Goal: Obtain resource: Download file/media

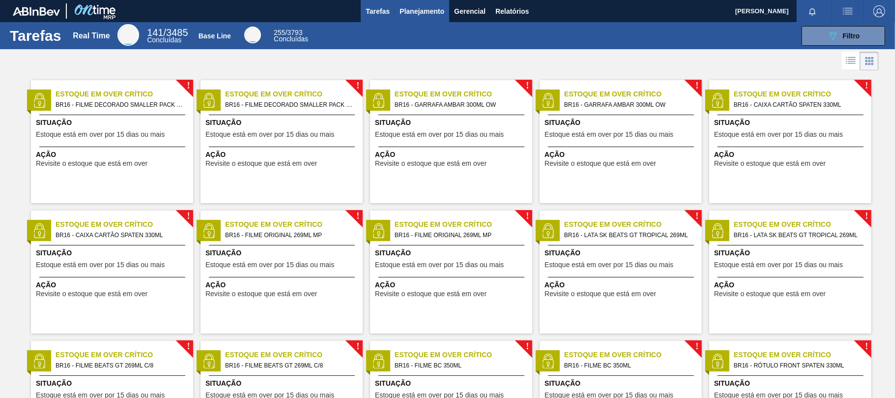
click at [415, 15] on span "Planejamento" at bounding box center [422, 11] width 45 height 12
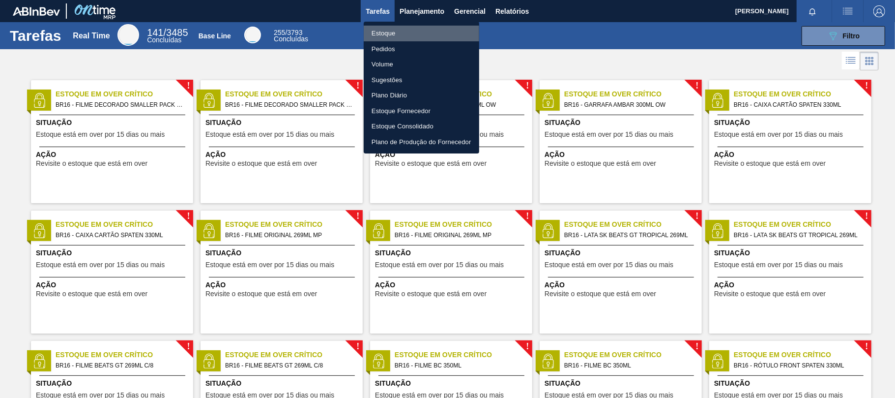
click at [400, 32] on li "Estoque" at bounding box center [421, 34] width 115 height 16
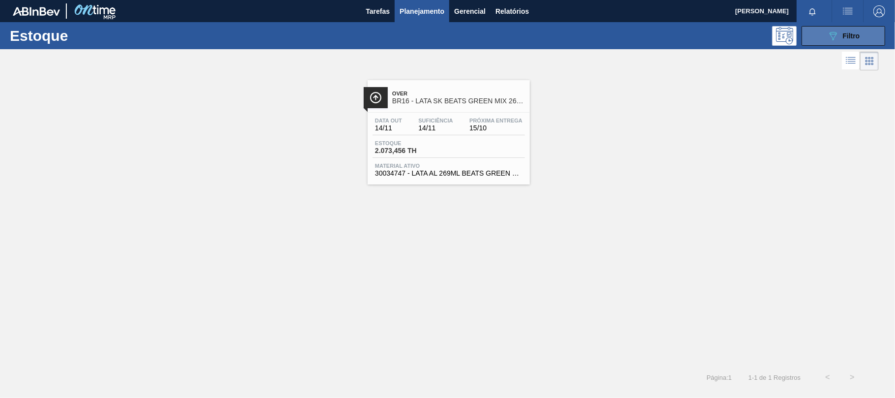
drag, startPoint x: 820, startPoint y: 52, endPoint x: 822, endPoint y: 32, distance: 19.3
click at [820, 51] on div at bounding box center [439, 61] width 879 height 24
click at [822, 32] on button "089F7B8B-B2A5-4AFE-B5C0-19BA573D28AC Filtro" at bounding box center [844, 36] width 84 height 20
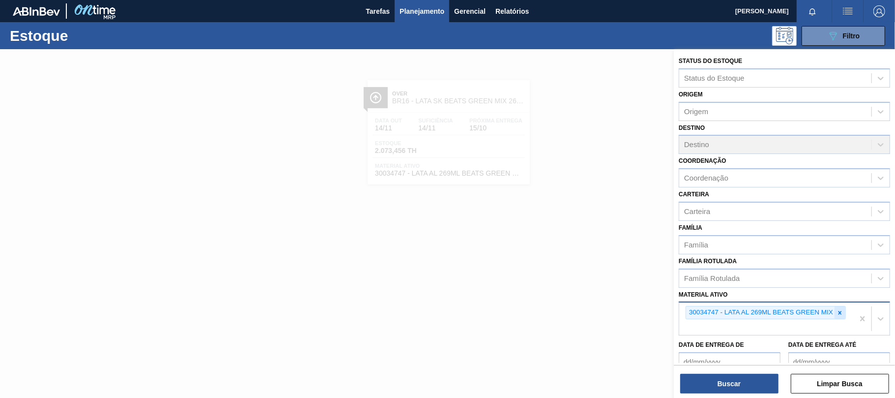
click at [844, 312] on div at bounding box center [840, 312] width 11 height 12
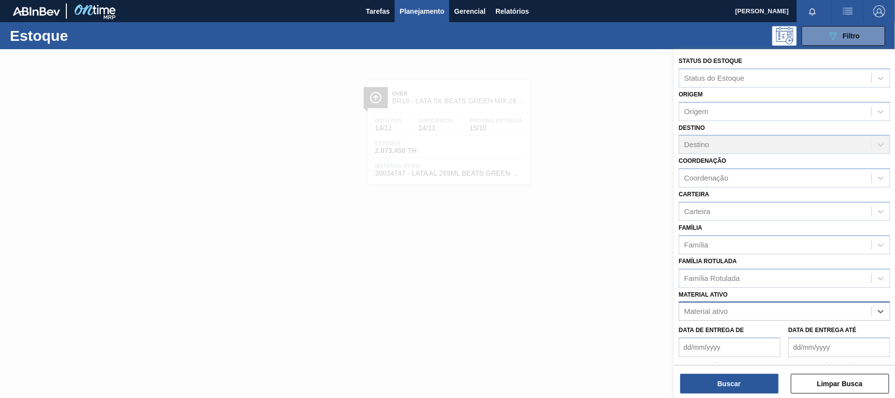
paste ativo "30012739"
type ativo "30012739"
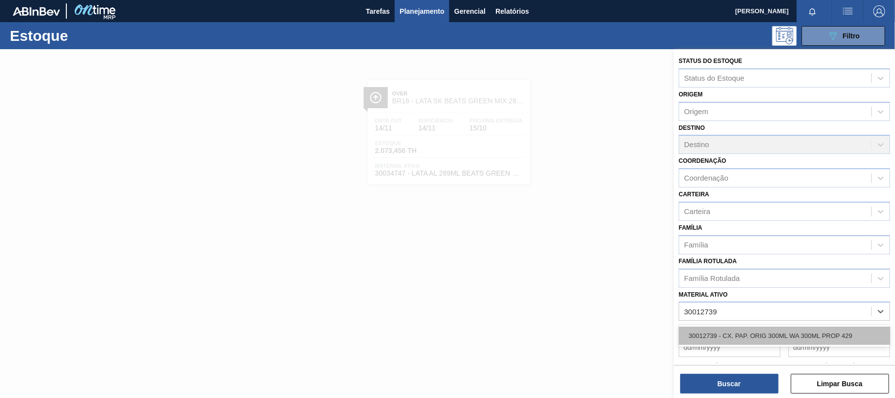
click at [759, 333] on div "30012739 - CX. PAP. ORIG 300ML WA 300ML PROP 429" at bounding box center [784, 335] width 211 height 18
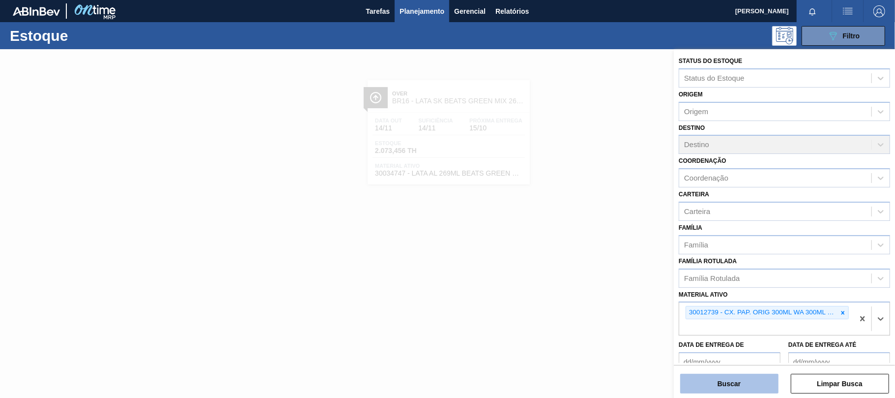
click at [750, 375] on button "Buscar" at bounding box center [729, 384] width 98 height 20
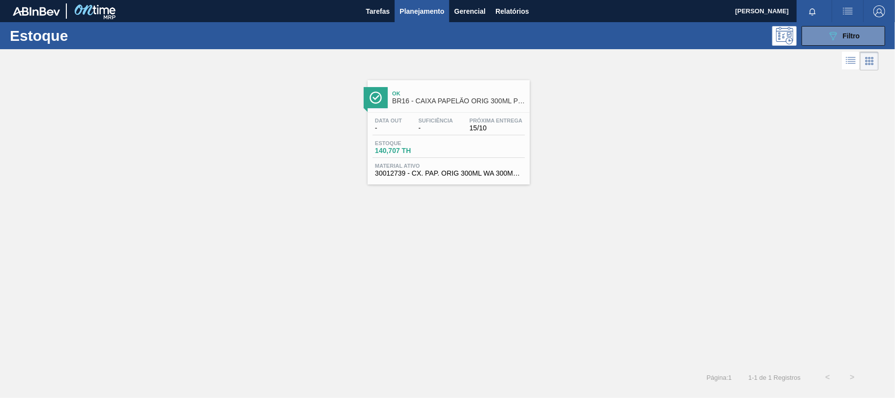
click at [460, 103] on span "BR16 - CAIXA PAPELÃO ORIG 300ML PROPRIETÁRIA" at bounding box center [458, 100] width 133 height 7
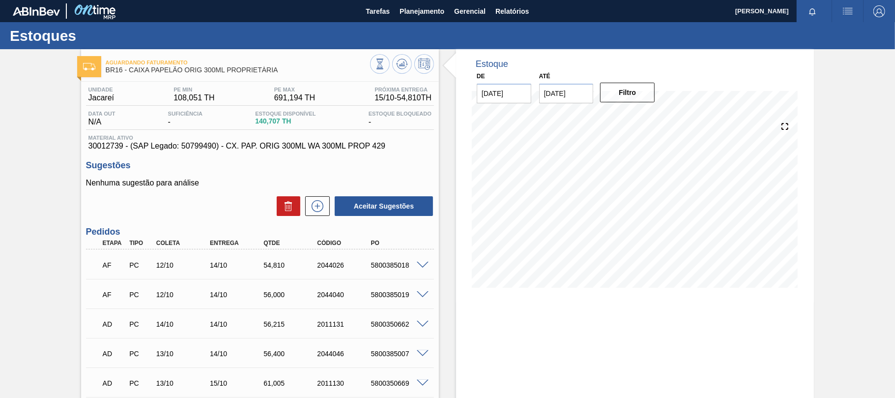
drag, startPoint x: 438, startPoint y: 11, endPoint x: 419, endPoint y: 27, distance: 24.8
click at [437, 11] on span "Planejamento" at bounding box center [422, 11] width 45 height 12
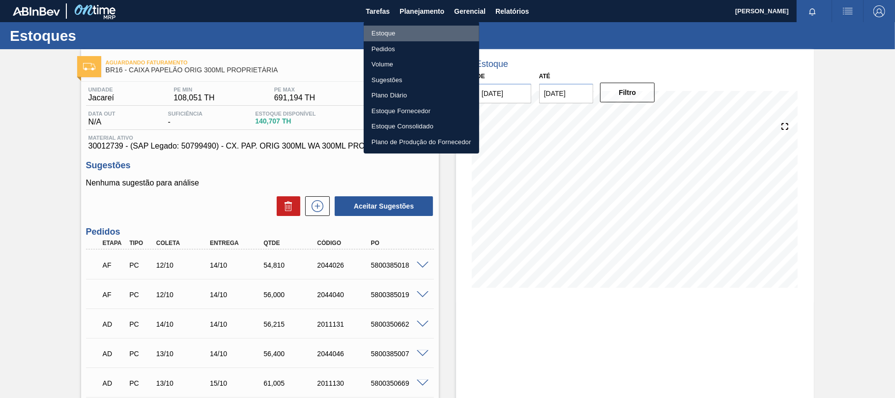
click at [416, 37] on li "Estoque" at bounding box center [421, 34] width 115 height 16
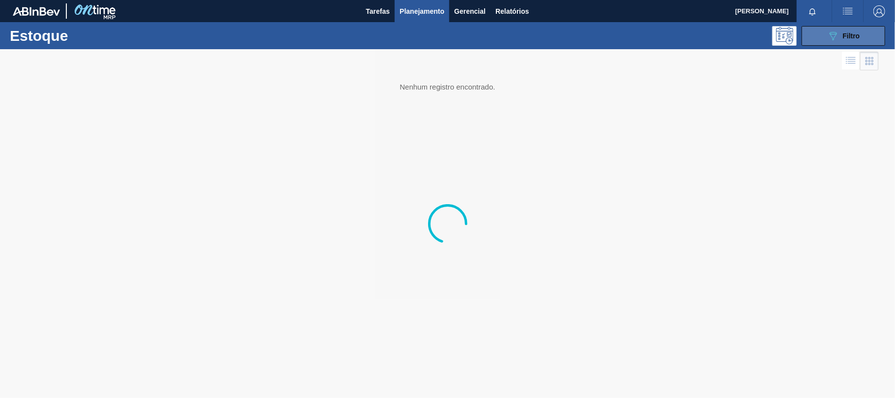
click at [830, 41] on icon "089F7B8B-B2A5-4AFE-B5C0-19BA573D28AC" at bounding box center [833, 36] width 12 height 12
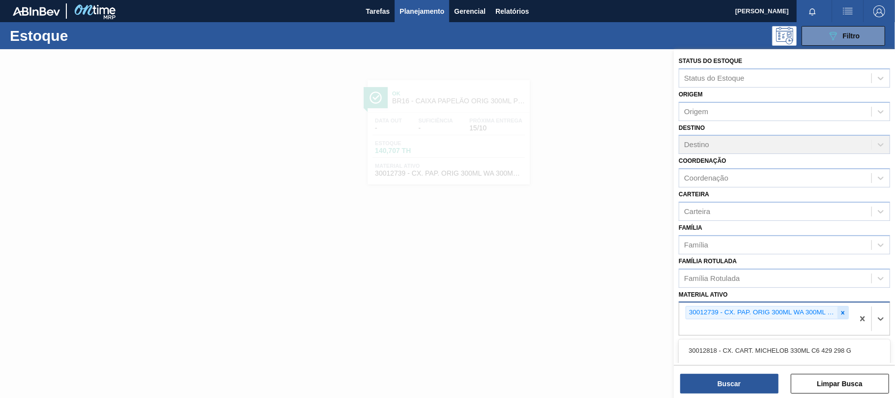
click at [844, 308] on div "30012739 - CX. PAP. ORIG 300ML WA 300ML PROP 429" at bounding box center [766, 318] width 174 height 32
click at [839, 310] on icon at bounding box center [842, 312] width 7 height 7
paste ativo "30012400"
type ativo "30012400"
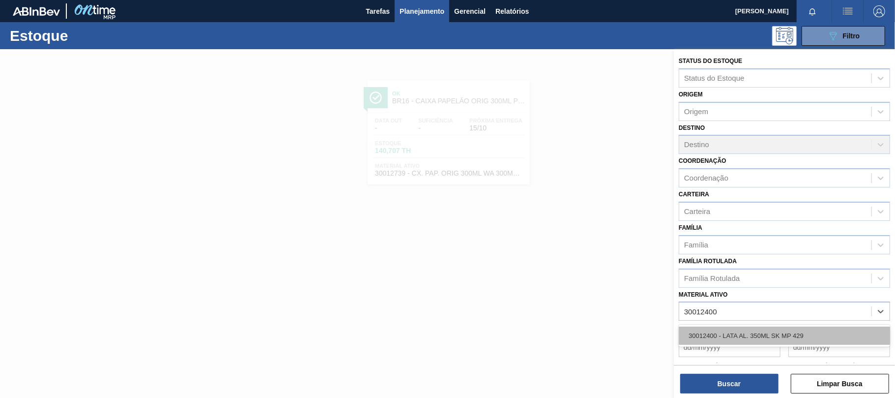
click at [786, 331] on div "30012400 - LATA AL. 350ML SK MP 429" at bounding box center [784, 335] width 211 height 18
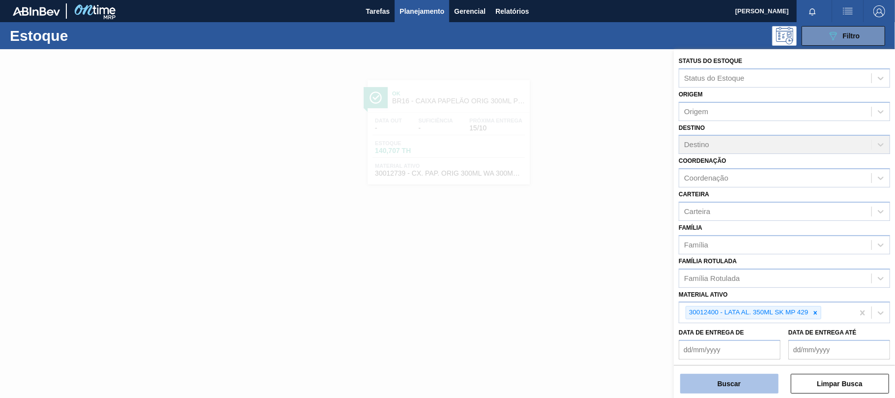
click at [738, 385] on button "Buscar" at bounding box center [729, 384] width 98 height 20
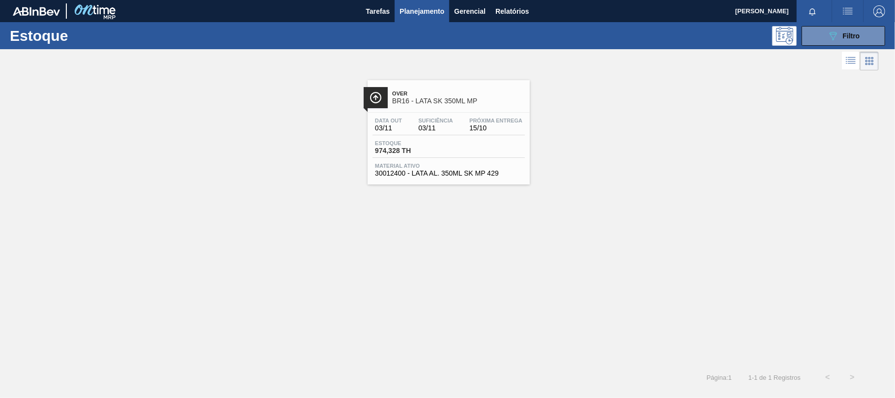
click at [445, 138] on div "Data out 03/11 Suficiência 03/11 Próxima Entrega 15/10 Estoque 974,328 TH Mater…" at bounding box center [449, 146] width 162 height 67
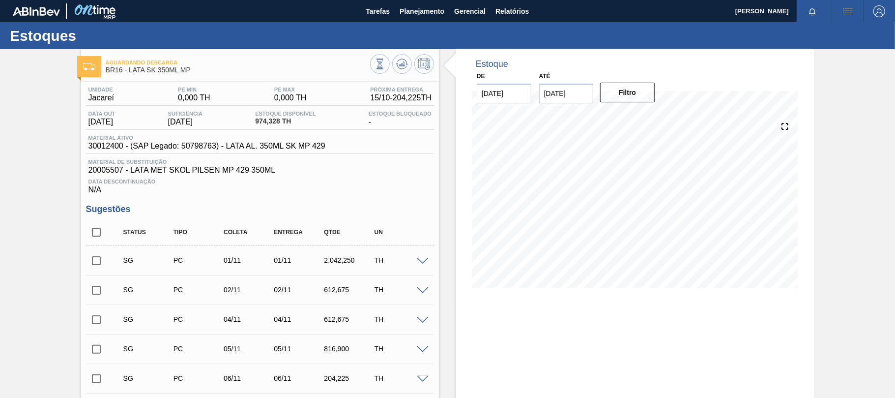
click at [298, 160] on span "Material de Substituição" at bounding box center [259, 162] width 343 height 6
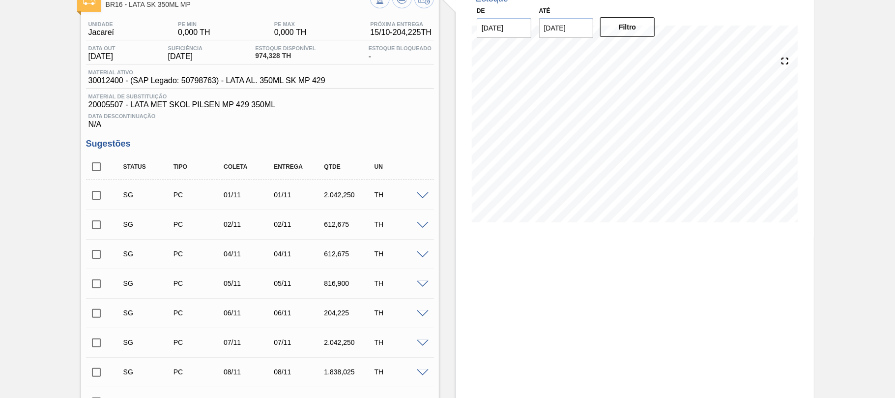
scroll to position [393, 0]
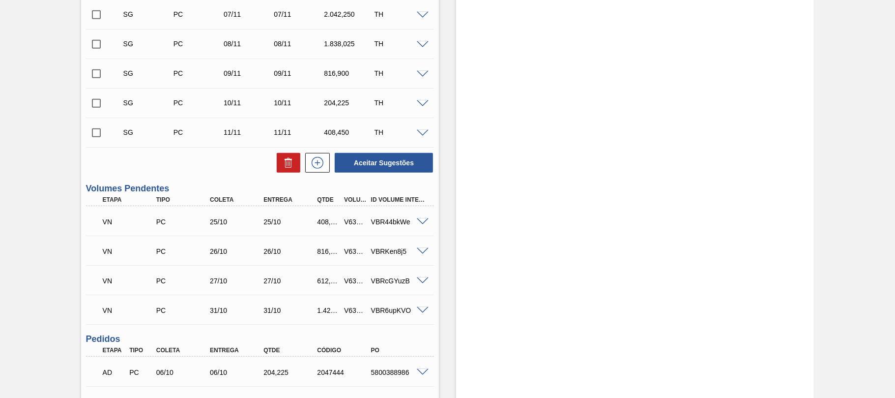
click at [419, 225] on span at bounding box center [423, 221] width 12 height 7
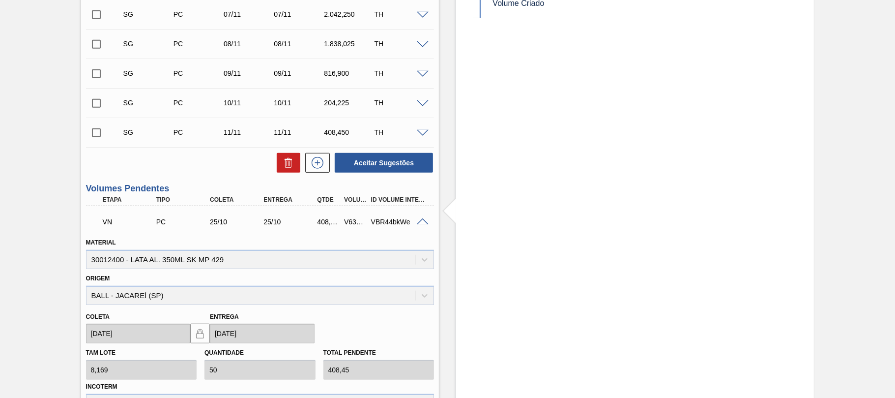
click at [414, 219] on div at bounding box center [424, 220] width 20 height 7
click at [419, 221] on span at bounding box center [423, 221] width 12 height 7
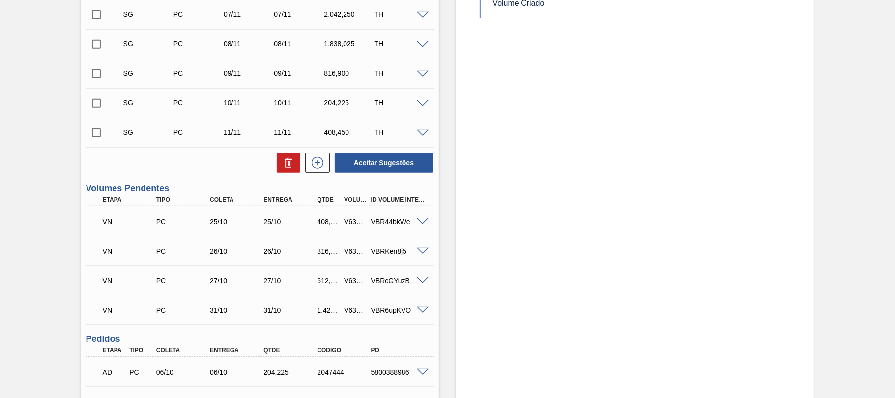
scroll to position [459, 0]
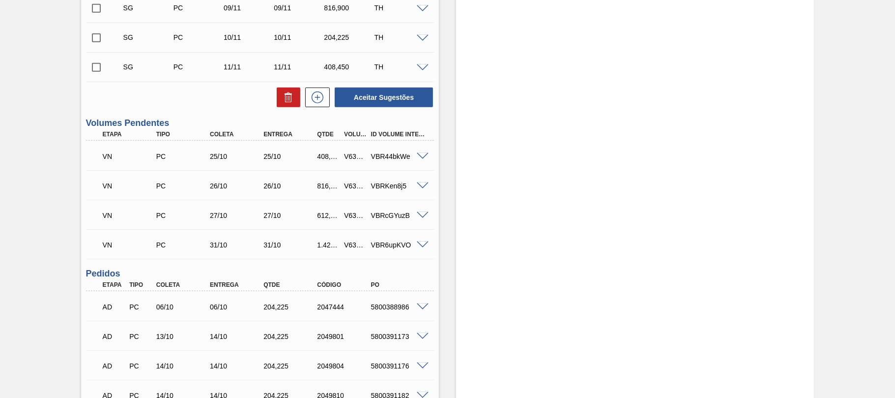
click at [426, 187] on span at bounding box center [423, 185] width 12 height 7
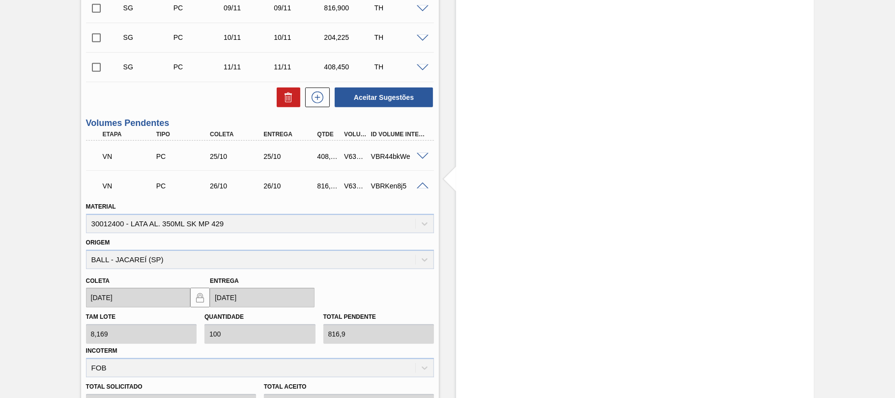
click at [419, 189] on span at bounding box center [423, 185] width 12 height 7
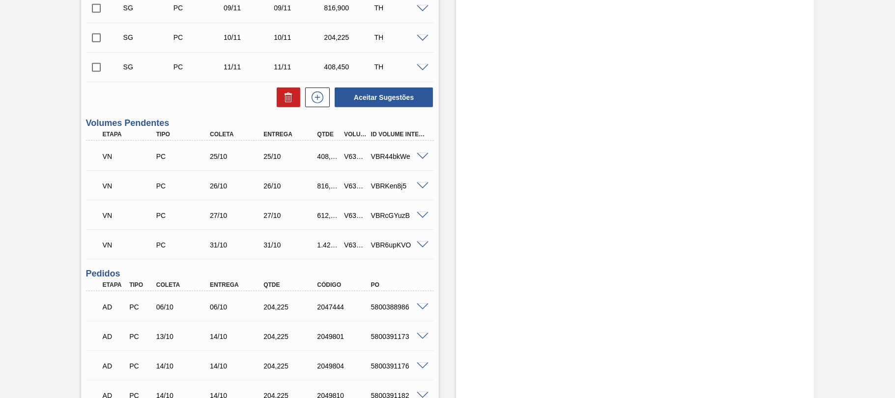
click at [419, 158] on span at bounding box center [423, 156] width 12 height 7
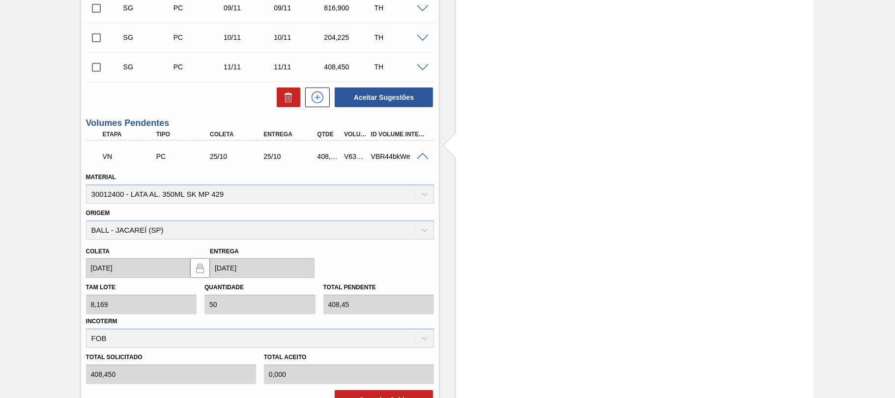
click at [423, 157] on span at bounding box center [423, 156] width 12 height 7
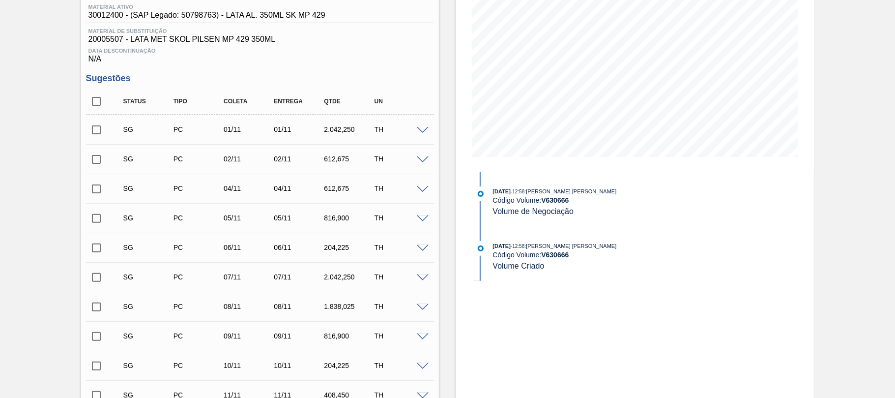
scroll to position [0, 0]
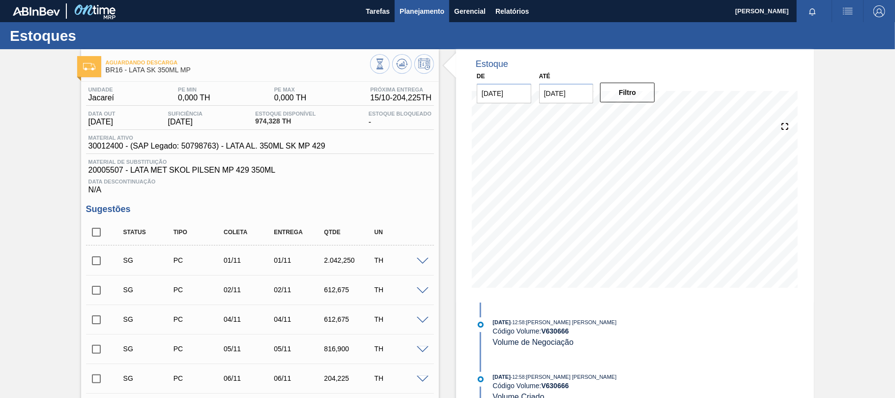
click at [425, 14] on span "Planejamento" at bounding box center [422, 11] width 45 height 12
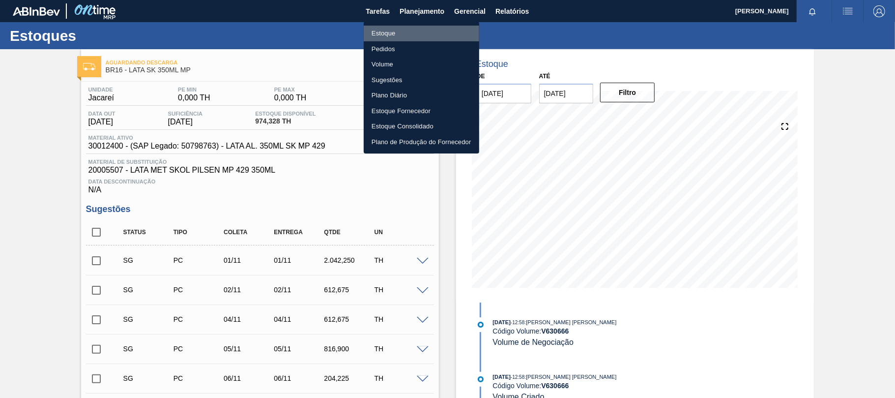
click at [398, 37] on li "Estoque" at bounding box center [421, 34] width 115 height 16
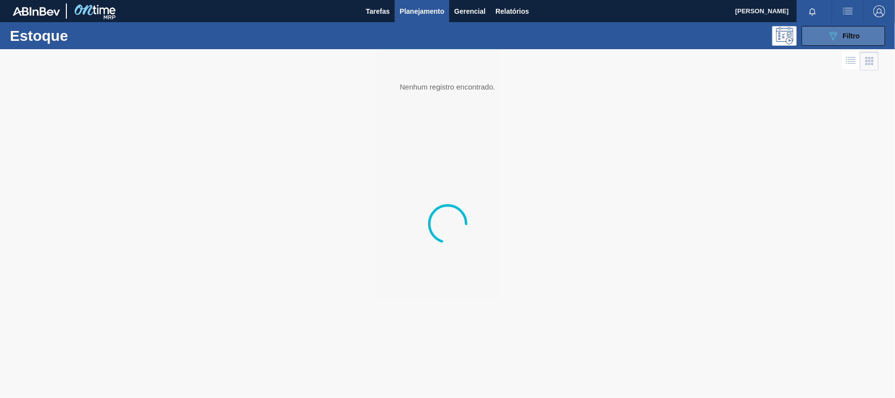
click at [817, 40] on button "089F7B8B-B2A5-4AFE-B5C0-19BA573D28AC Filtro" at bounding box center [844, 36] width 84 height 20
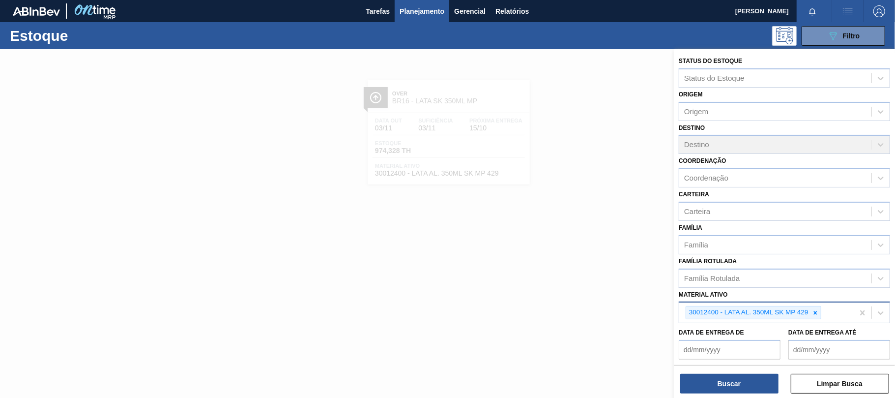
click at [809, 311] on div "30012400 - LATA AL. 350ML SK MP 429" at bounding box center [748, 312] width 124 height 12
click at [816, 314] on icon at bounding box center [815, 312] width 7 height 7
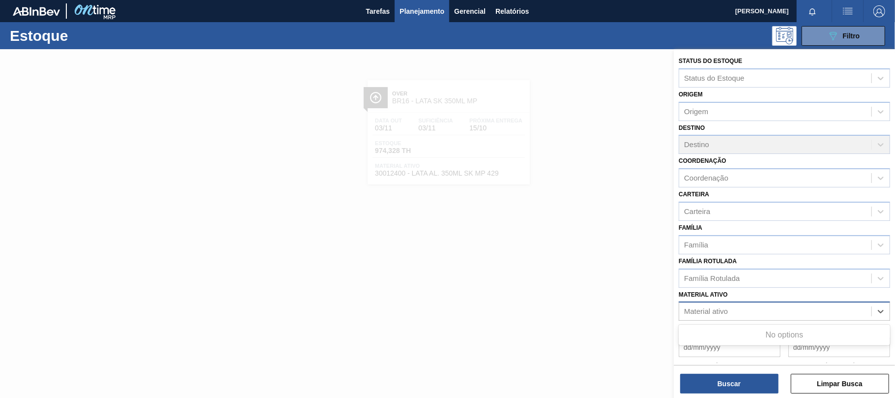
paste ativo "30034418"
type ativo "30034418"
click at [812, 312] on icon at bounding box center [815, 312] width 7 height 7
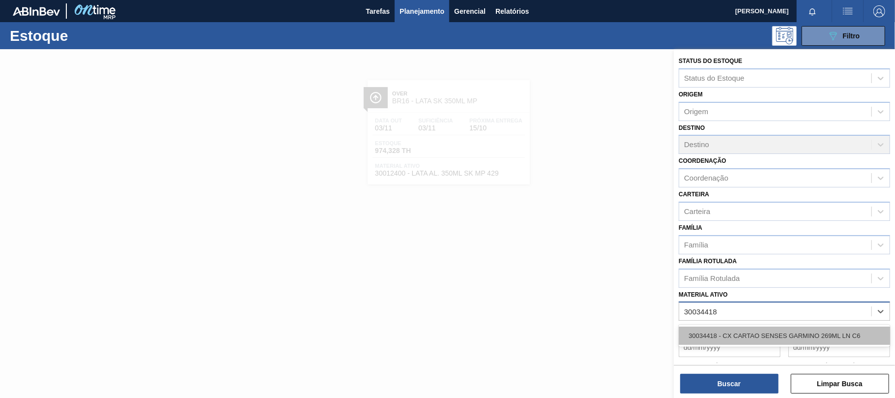
click at [745, 331] on div "30034418 - CX CARTAO SENSES GARMINO 269ML LN C6" at bounding box center [784, 335] width 211 height 18
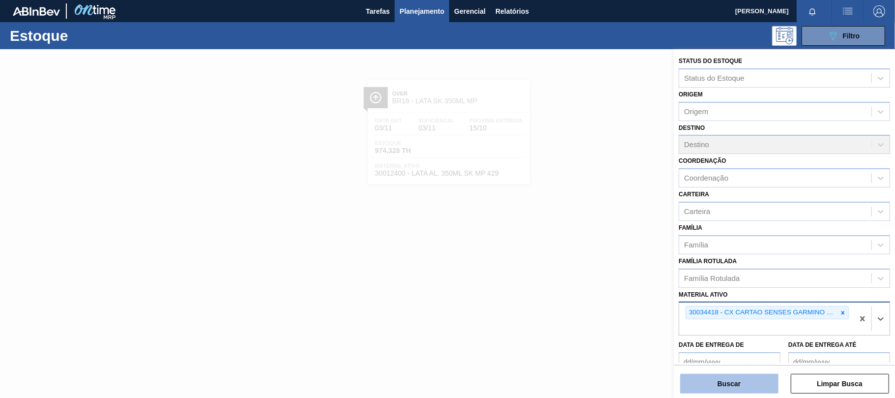
click at [718, 386] on button "Buscar" at bounding box center [729, 384] width 98 height 20
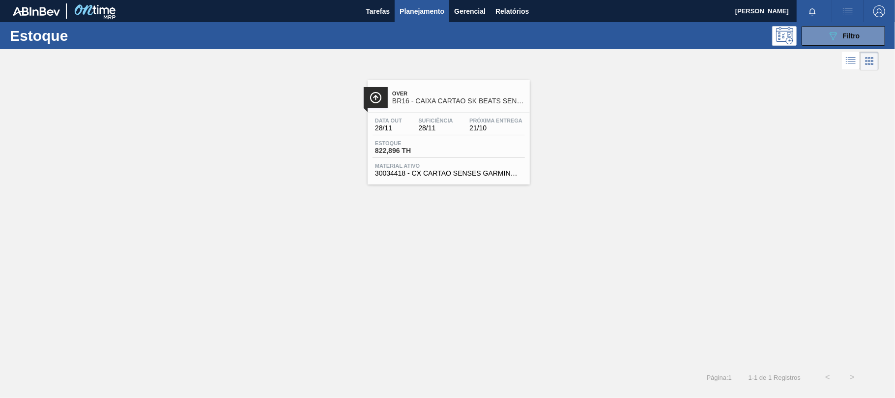
click at [406, 124] on div "Data out 28/11 Suficiência 28/11 Próxima Entrega 21/10" at bounding box center [449, 126] width 152 height 18
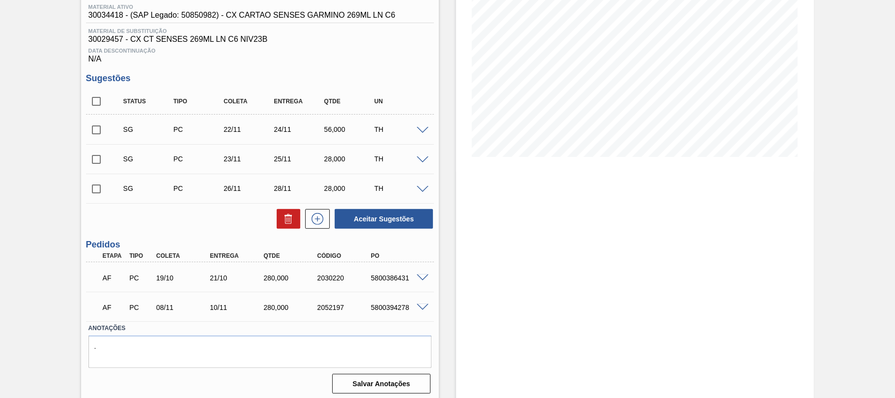
scroll to position [136, 0]
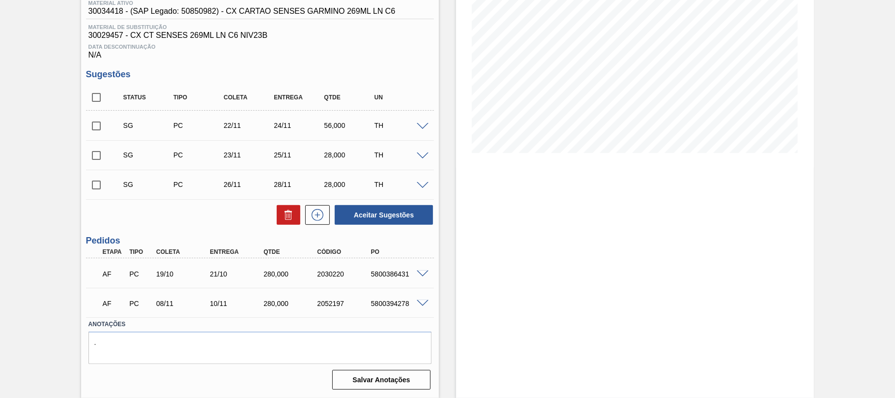
click at [419, 270] on span at bounding box center [423, 273] width 12 height 7
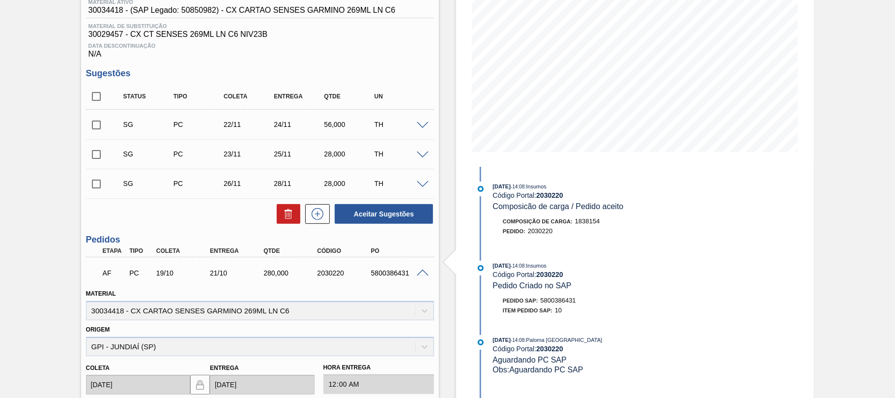
scroll to position [0, 0]
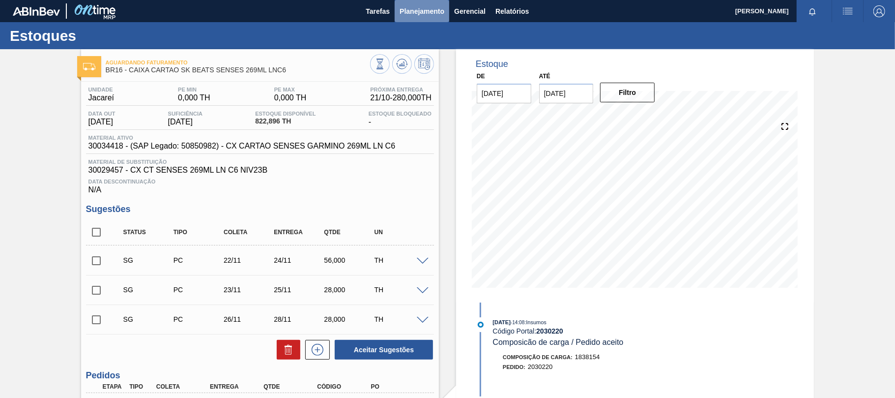
click at [418, 13] on span "Planejamento" at bounding box center [422, 11] width 45 height 12
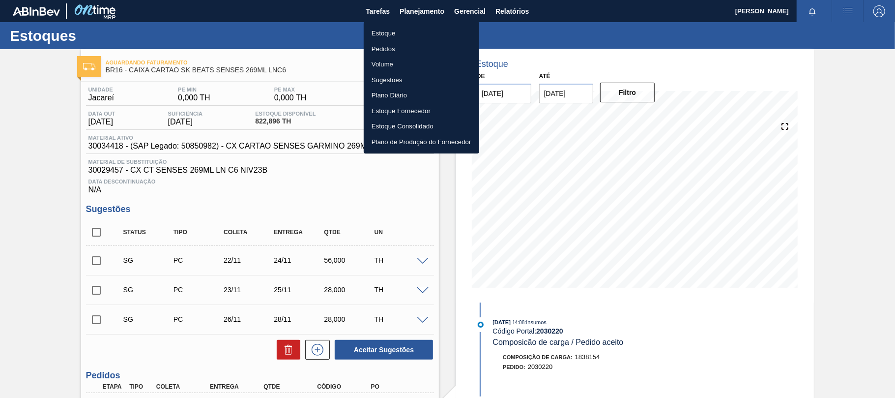
click at [406, 35] on li "Estoque" at bounding box center [421, 34] width 115 height 16
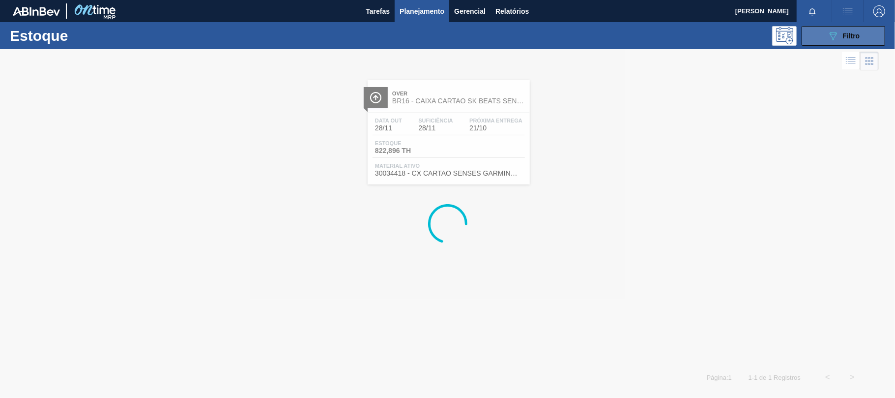
click at [850, 34] on span "Filtro" at bounding box center [851, 36] width 17 height 8
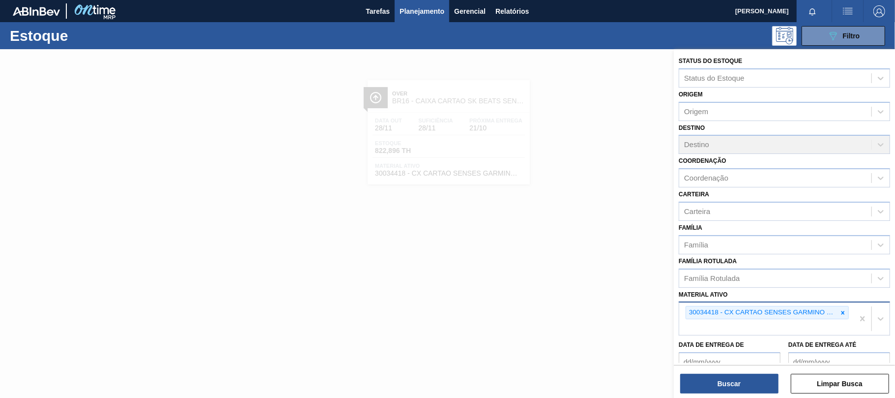
click at [840, 310] on icon at bounding box center [842, 312] width 7 height 7
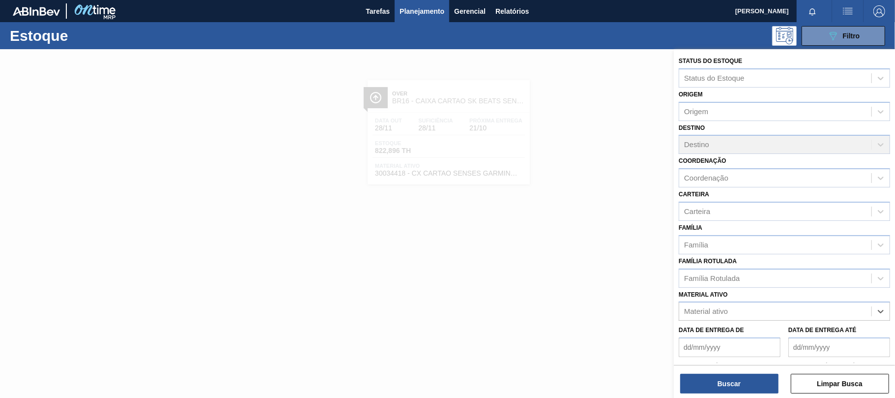
paste ativo "30031881"
type ativo "30031881"
click at [724, 309] on div "Material ativo" at bounding box center [775, 311] width 192 height 14
click at [725, 309] on div "Material ativo" at bounding box center [706, 311] width 44 height 8
paste ativo "30031881"
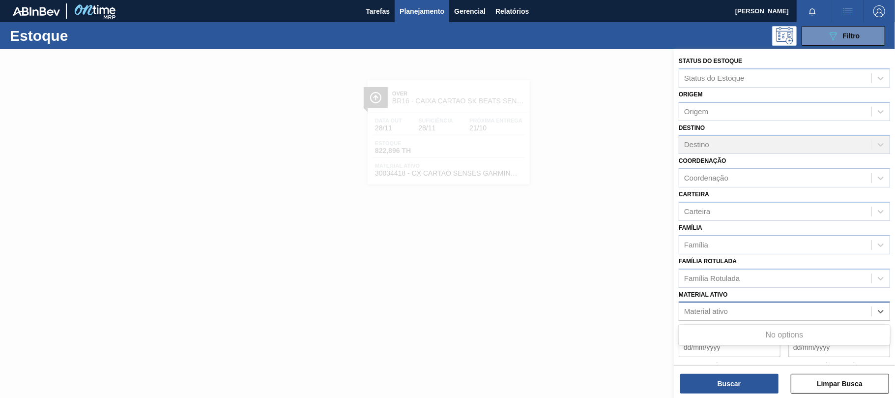
type ativo "30031881"
click at [843, 312] on icon at bounding box center [842, 312] width 7 height 7
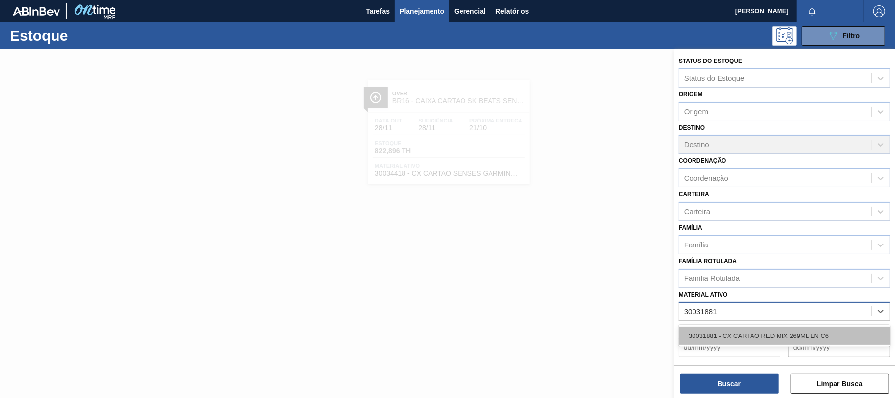
click at [783, 327] on div "30031881 - CX CARTAO RED MIX 269ML LN C6" at bounding box center [784, 335] width 211 height 18
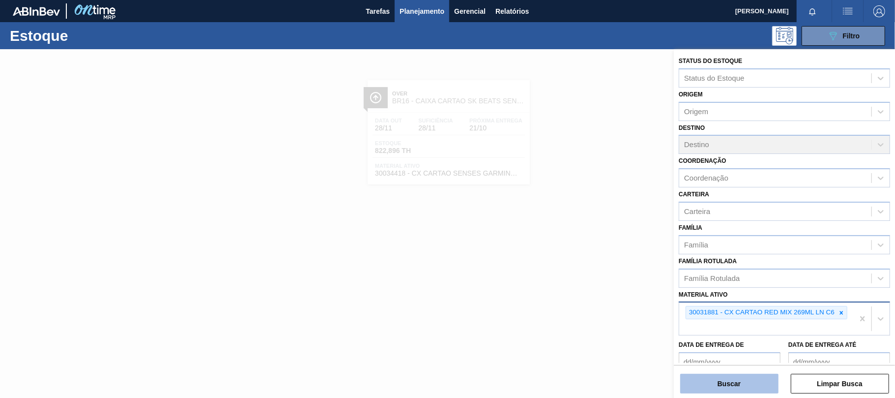
click at [729, 378] on button "Buscar" at bounding box center [729, 384] width 98 height 20
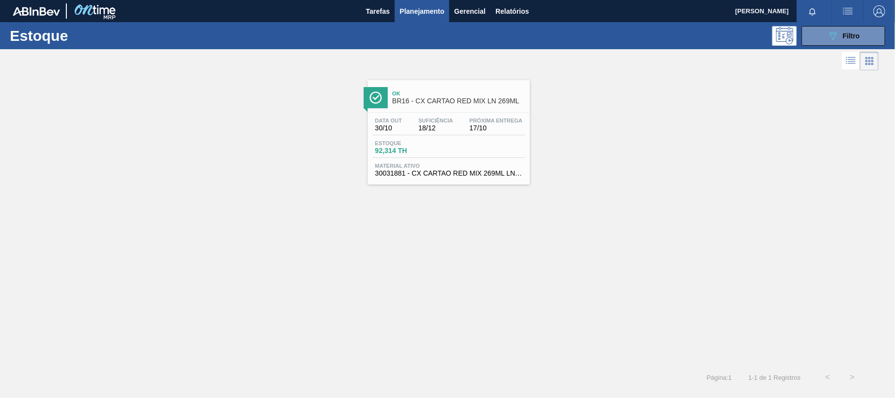
click at [474, 156] on div "Estoque 92,314 TH" at bounding box center [449, 149] width 152 height 18
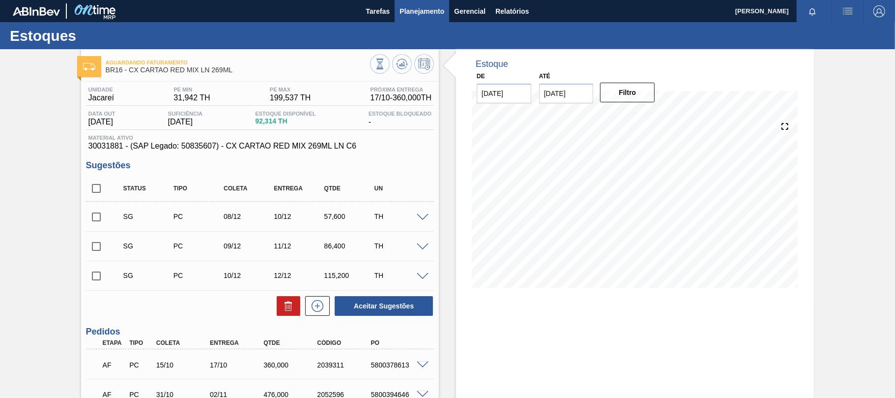
click at [418, 14] on span "Planejamento" at bounding box center [422, 11] width 45 height 12
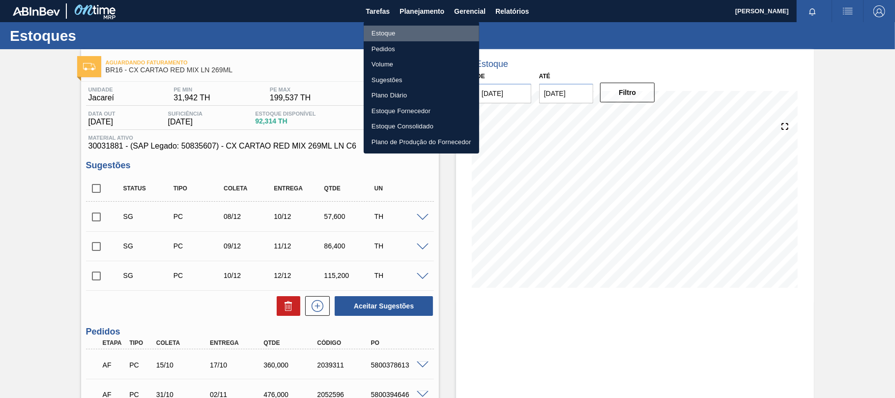
click at [386, 34] on li "Estoque" at bounding box center [421, 34] width 115 height 16
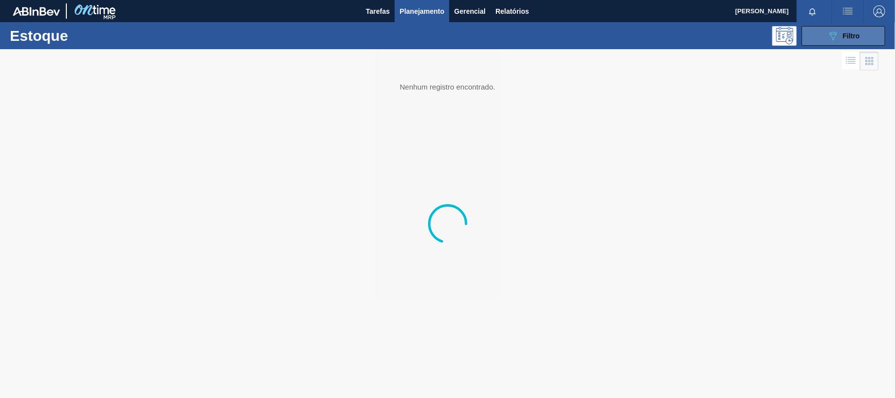
click at [828, 36] on icon "089F7B8B-B2A5-4AFE-B5C0-19BA573D28AC" at bounding box center [833, 36] width 12 height 12
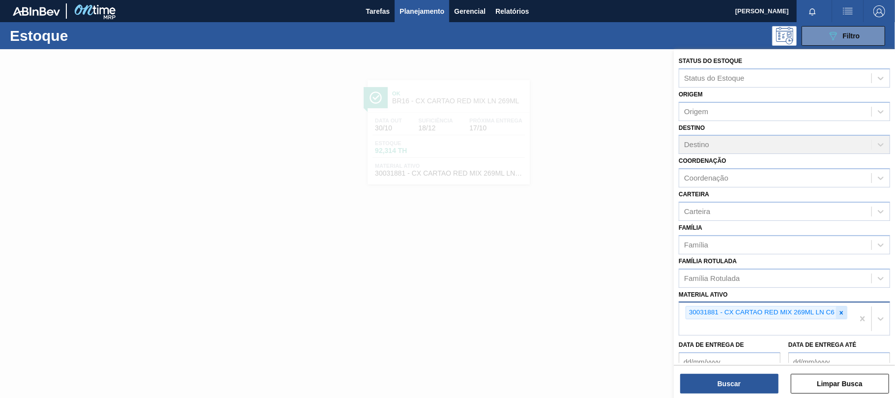
drag, startPoint x: 842, startPoint y: 314, endPoint x: 831, endPoint y: 311, distance: 12.0
click at [842, 313] on icon at bounding box center [841, 312] width 7 height 7
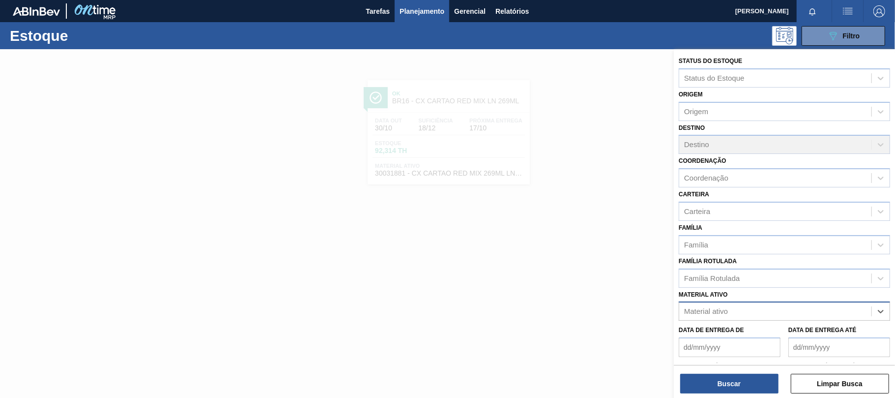
paste ativo "30002948"
type ativo "30002948"
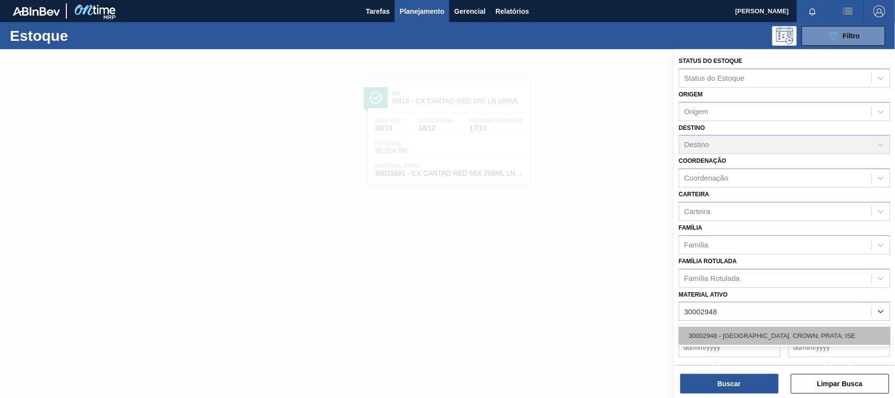
click at [778, 330] on div "30002948 - [GEOGRAPHIC_DATA]. CROWN; PRATA; ISE" at bounding box center [784, 335] width 211 height 18
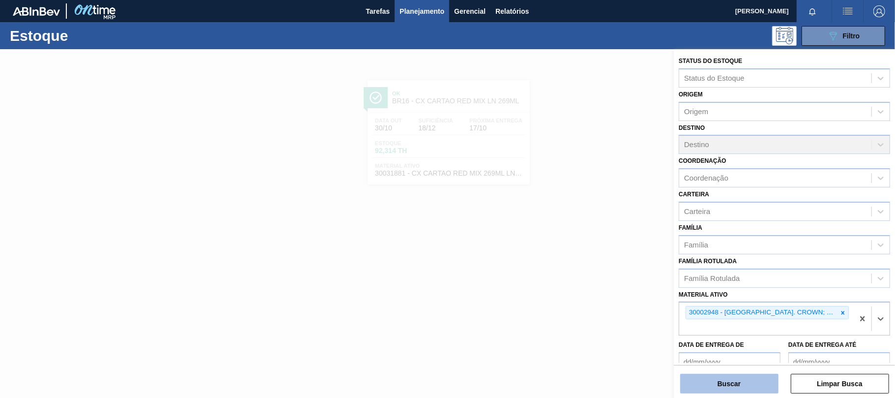
click at [742, 382] on button "Buscar" at bounding box center [729, 384] width 98 height 20
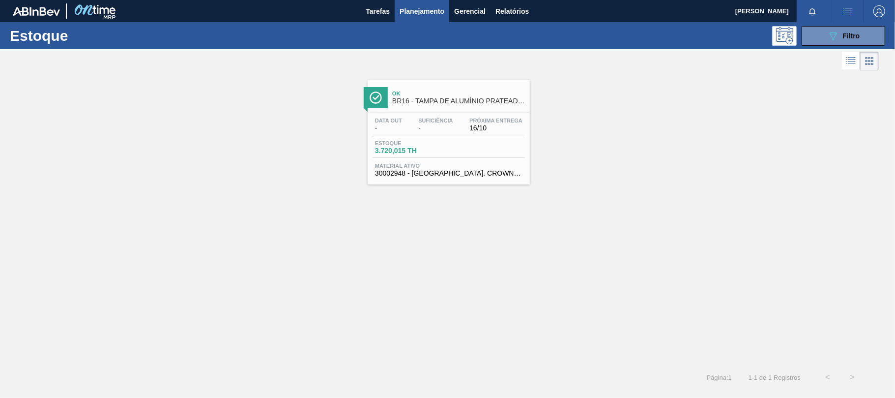
click at [475, 144] on div "Estoque 3.720,015 TH" at bounding box center [449, 149] width 152 height 18
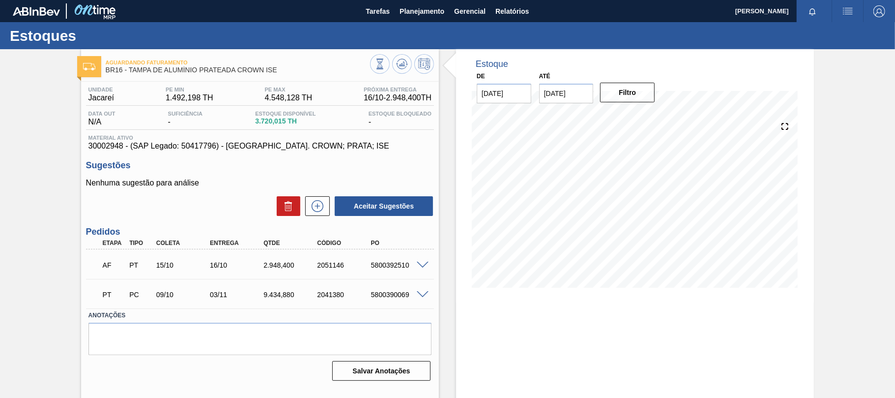
click at [424, 264] on span at bounding box center [423, 264] width 12 height 7
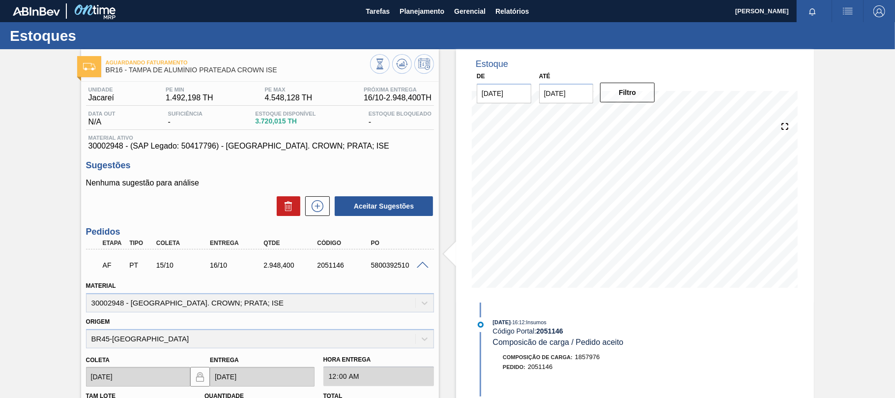
click at [376, 264] on div "5800392510" at bounding box center [399, 265] width 60 height 8
copy div "5800392510"
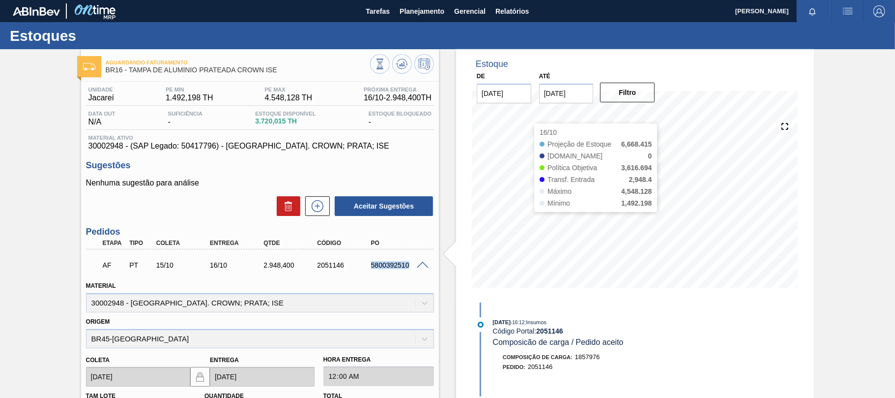
copy div "5800392510"
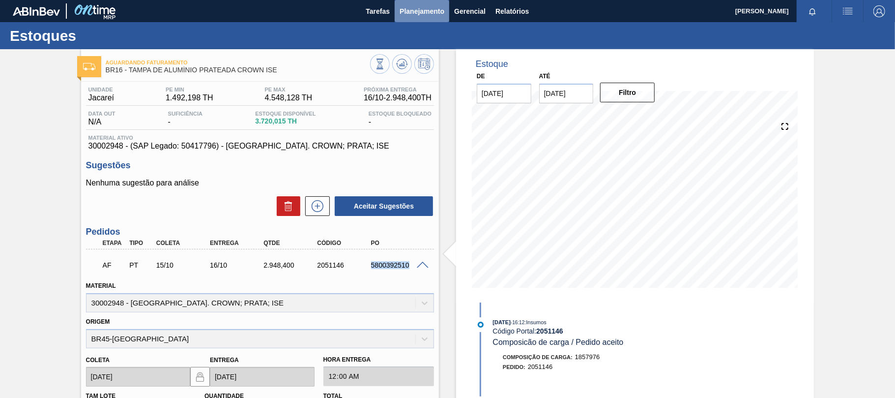
click at [409, 8] on span "Planejamento" at bounding box center [422, 11] width 45 height 12
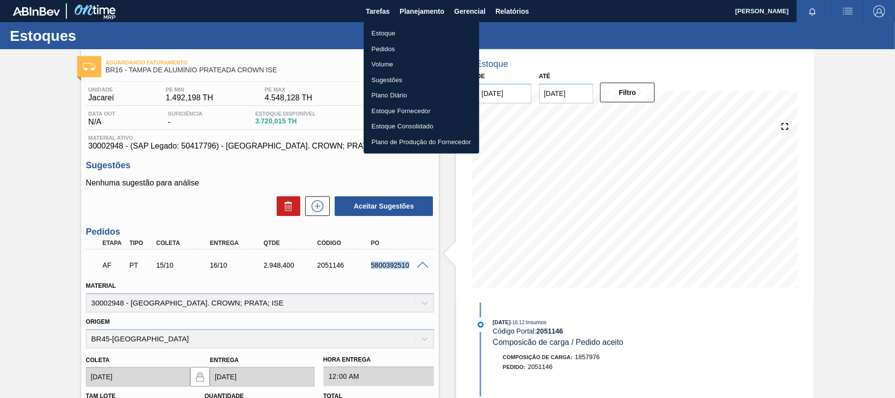
click at [400, 41] on li "Pedidos" at bounding box center [421, 49] width 115 height 16
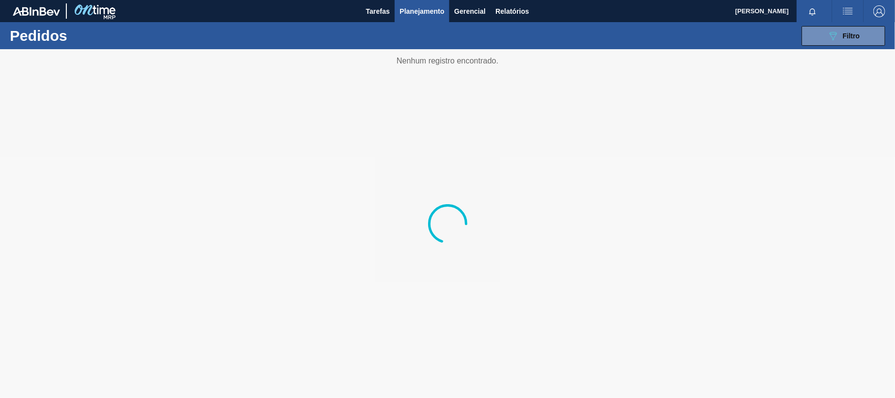
click at [429, 8] on span "Planejamento" at bounding box center [422, 11] width 45 height 12
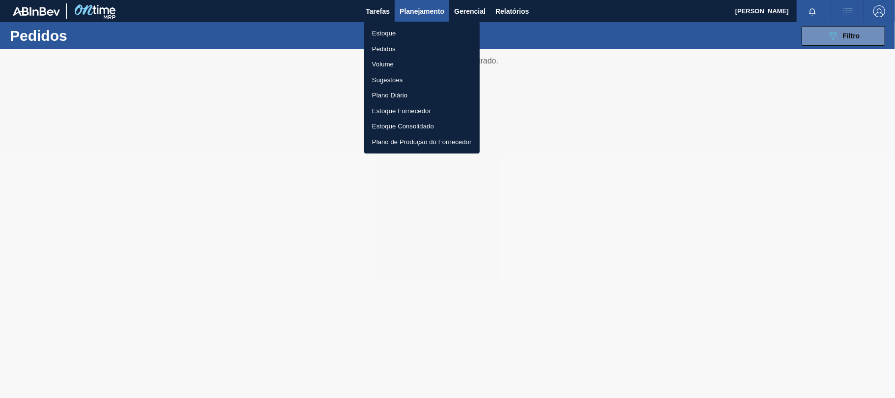
click at [408, 33] on li "Estoque" at bounding box center [421, 34] width 115 height 16
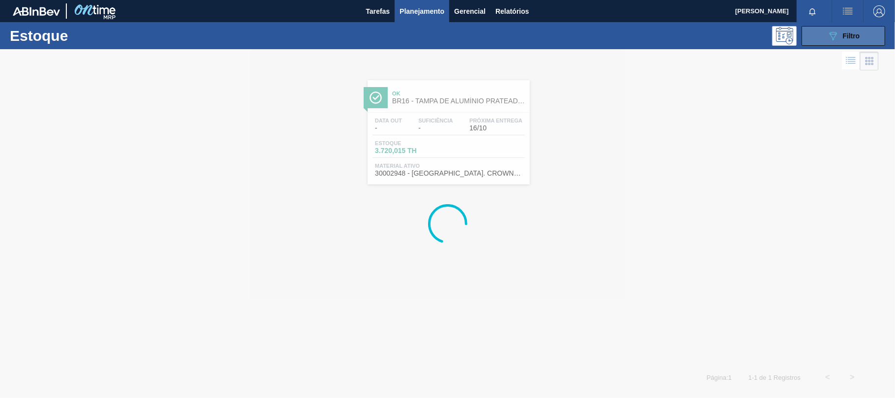
drag, startPoint x: 838, startPoint y: 34, endPoint x: 796, endPoint y: 173, distance: 144.9
click at [838, 34] on icon "089F7B8B-B2A5-4AFE-B5C0-19BA573D28AC" at bounding box center [833, 36] width 12 height 12
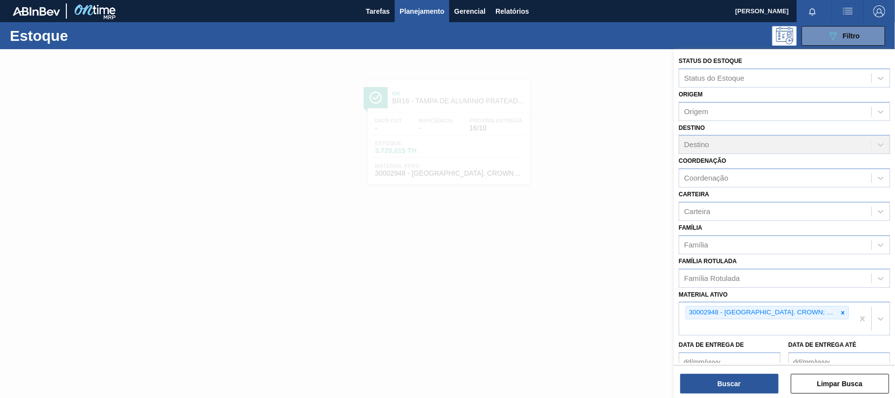
click at [839, 314] on icon at bounding box center [842, 312] width 7 height 7
paste ativo "30031881"
type ativo "30031881"
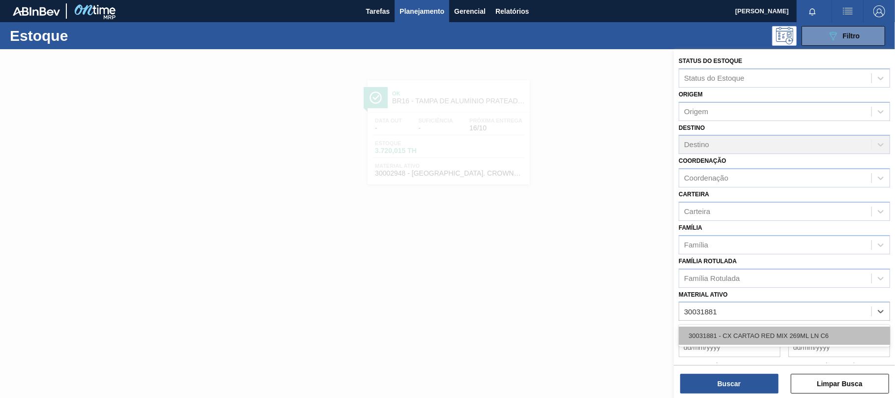
click at [758, 333] on div "30031881 - CX CARTAO RED MIX 269ML LN C6" at bounding box center [784, 335] width 211 height 18
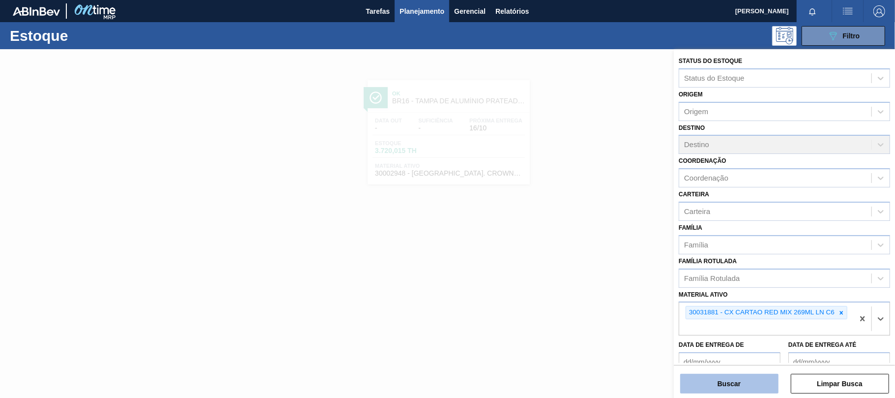
click at [746, 386] on button "Buscar" at bounding box center [729, 384] width 98 height 20
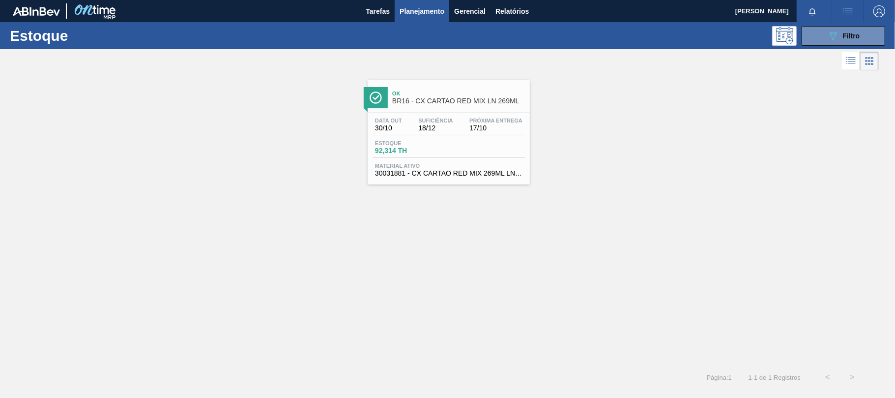
click at [446, 113] on div "Ok BR16 - CX CARTAO RED MIX LN 269ML Data out 30/10 Suficiência 18/12 Próxima E…" at bounding box center [449, 132] width 162 height 104
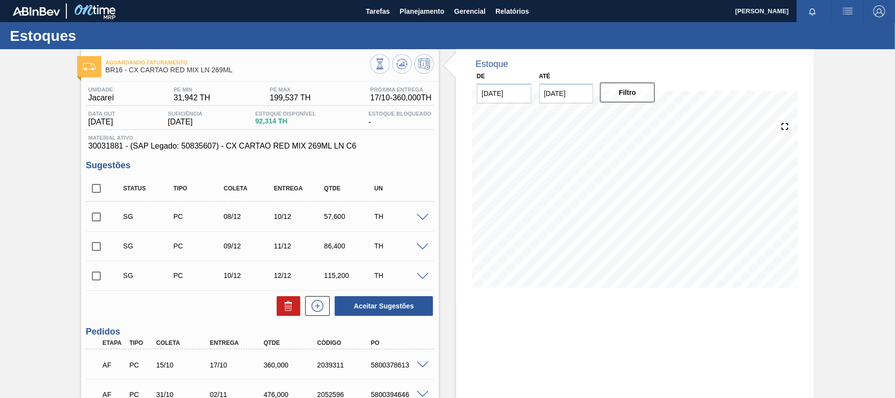
scroll to position [120, 0]
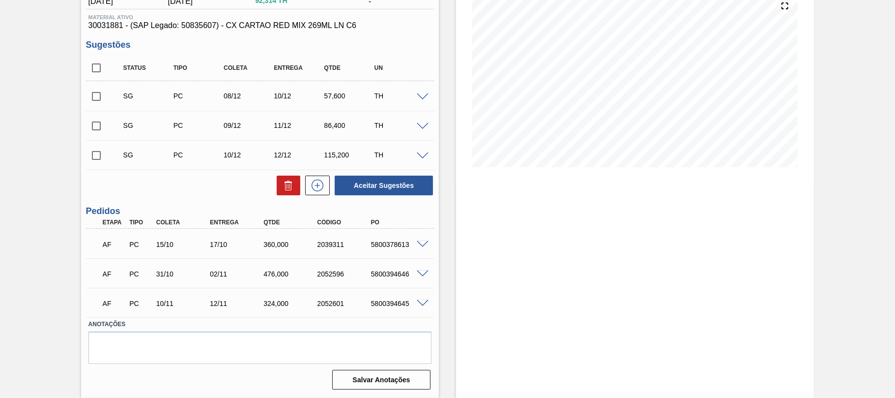
click at [426, 246] on span at bounding box center [423, 244] width 12 height 7
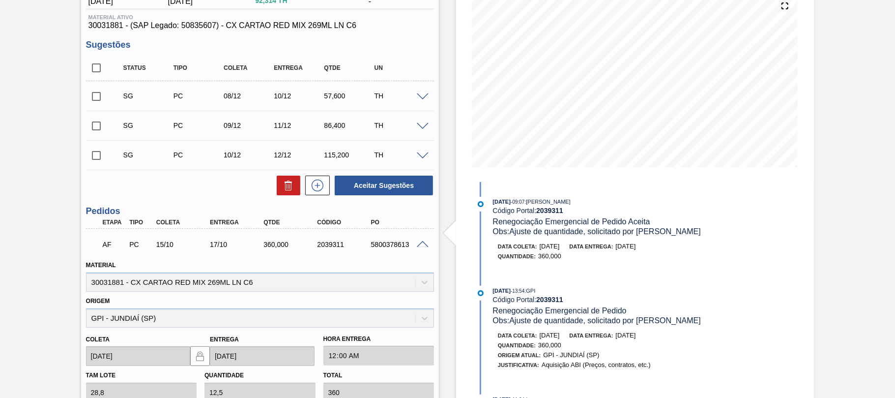
scroll to position [0, 0]
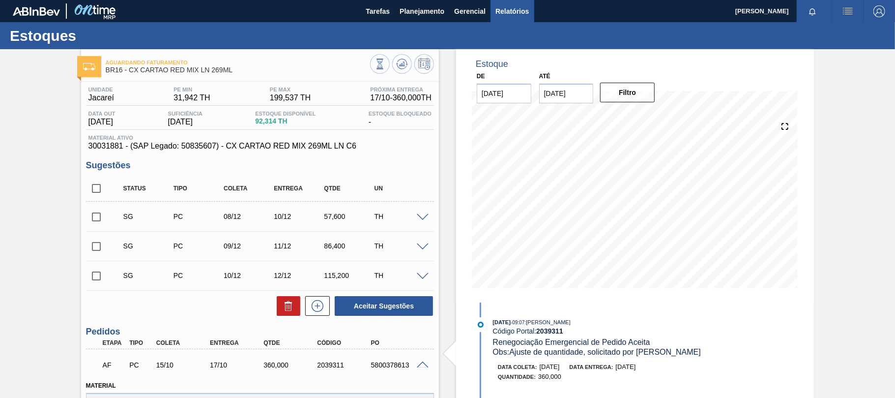
click at [500, 11] on span "Relatórios" at bounding box center [511, 11] width 33 height 12
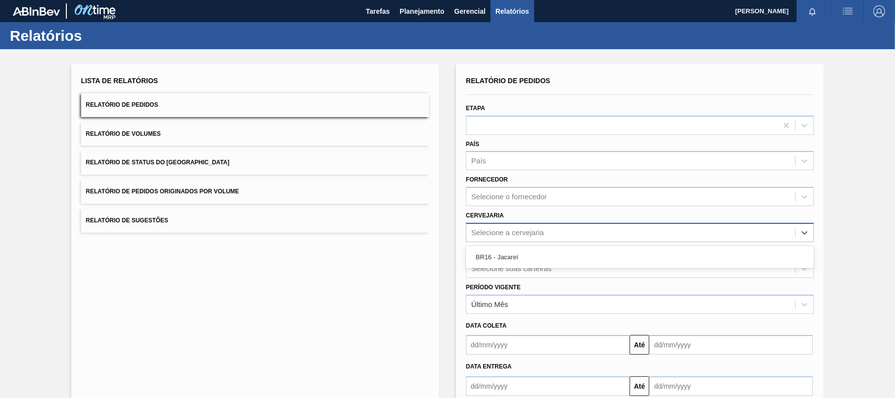
click at [499, 231] on div "Selecione a cervejaria" at bounding box center [507, 232] width 73 height 8
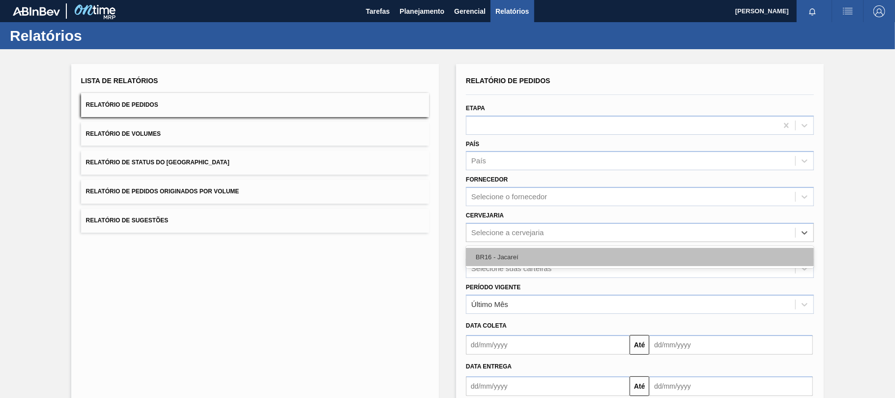
click at [493, 252] on div "BR16 - Jacareí" at bounding box center [640, 257] width 348 height 18
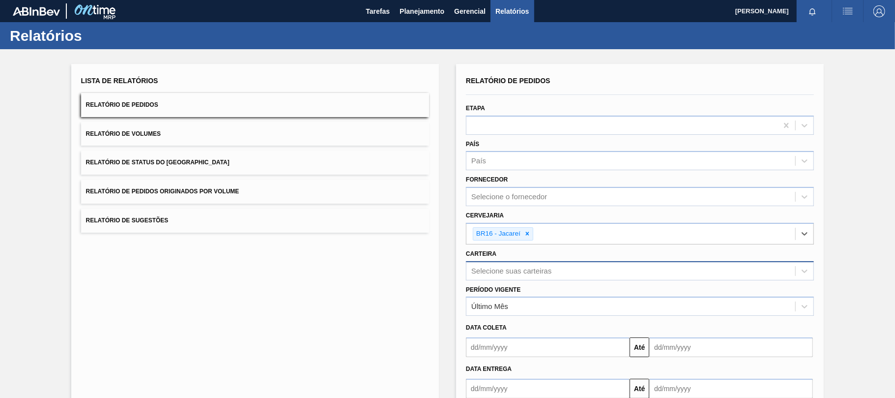
click at [495, 277] on div "Selecione suas carteiras" at bounding box center [640, 270] width 348 height 19
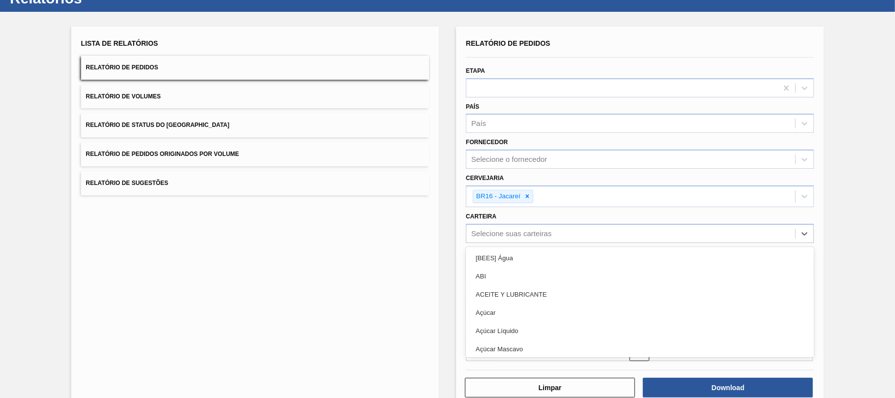
scroll to position [131, 0]
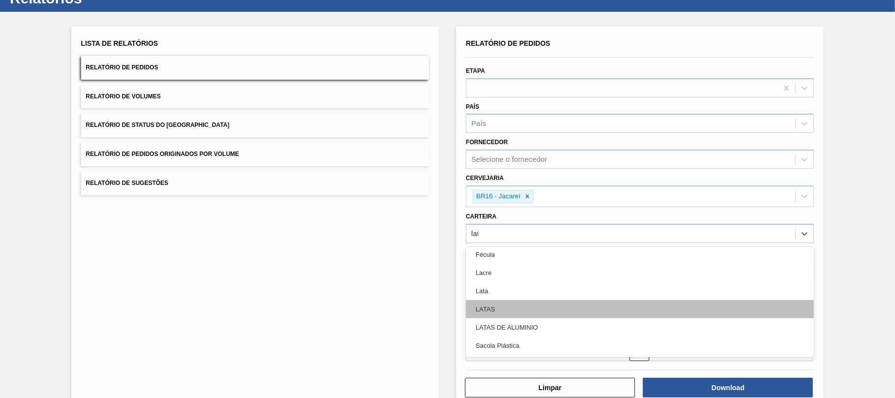
type input "lata"
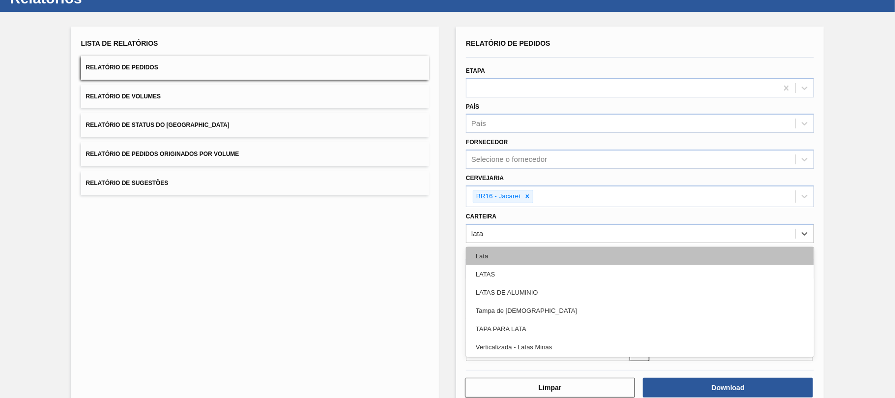
click at [490, 255] on div "Lata" at bounding box center [640, 256] width 348 height 18
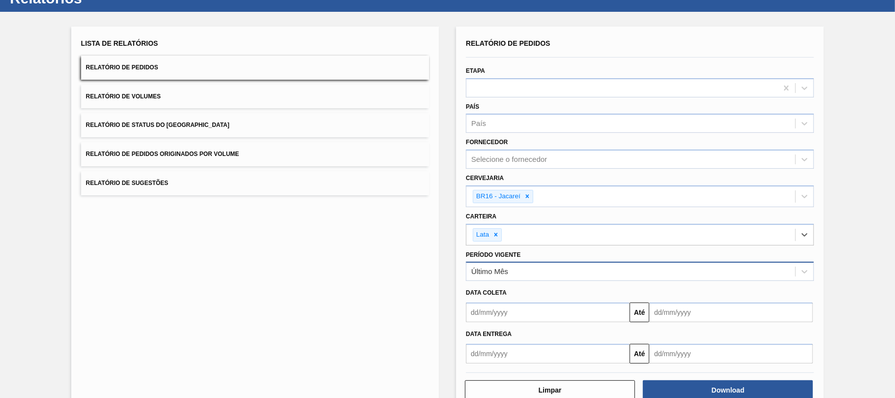
click at [490, 272] on div "Último Mês" at bounding box center [489, 271] width 37 height 8
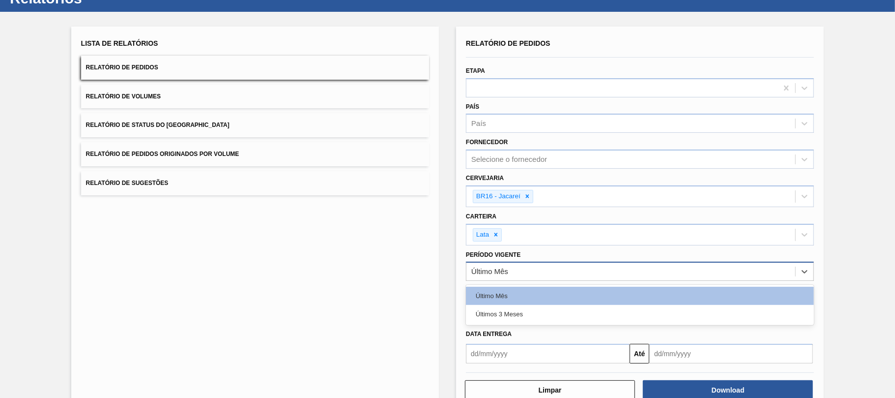
click at [494, 280] on div "Último Mês" at bounding box center [640, 270] width 348 height 19
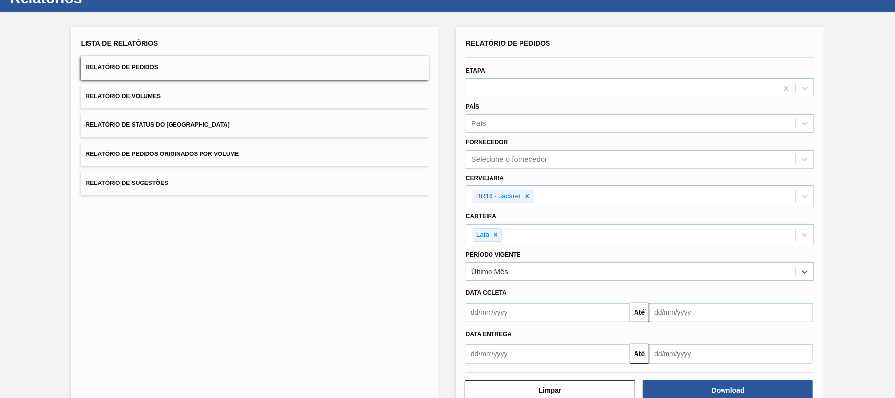
click at [484, 313] on input "text" at bounding box center [548, 312] width 164 height 20
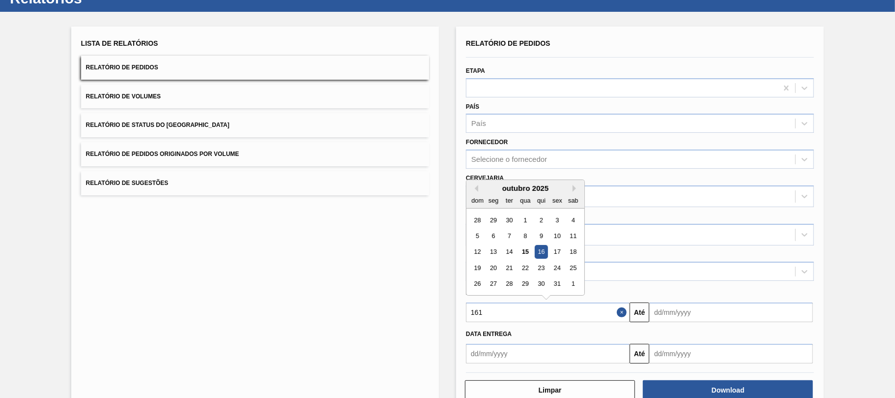
click at [544, 250] on div "16" at bounding box center [541, 251] width 13 height 13
type input "[DATE]"
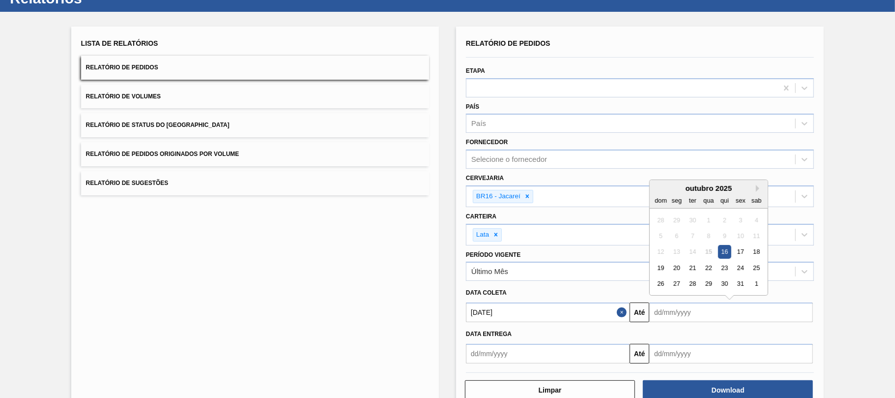
click at [662, 311] on input "text" at bounding box center [731, 312] width 164 height 20
click at [682, 283] on div "27" at bounding box center [676, 283] width 13 height 13
type input "[DATE]"
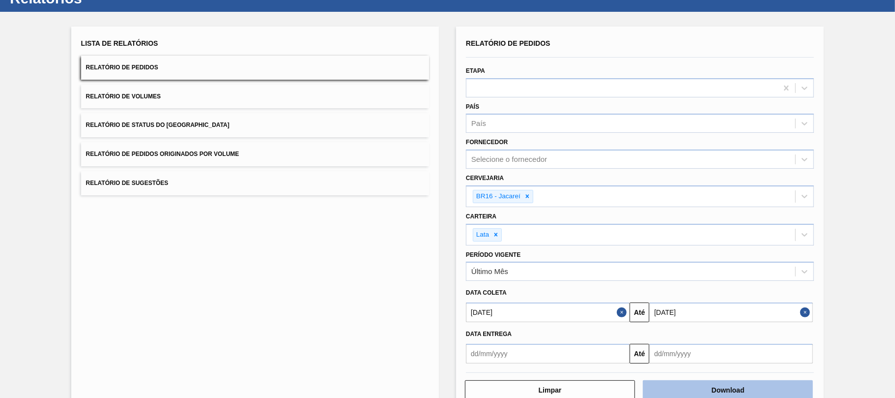
click at [712, 388] on button "Download" at bounding box center [728, 390] width 170 height 20
